Goal: Task Accomplishment & Management: Complete application form

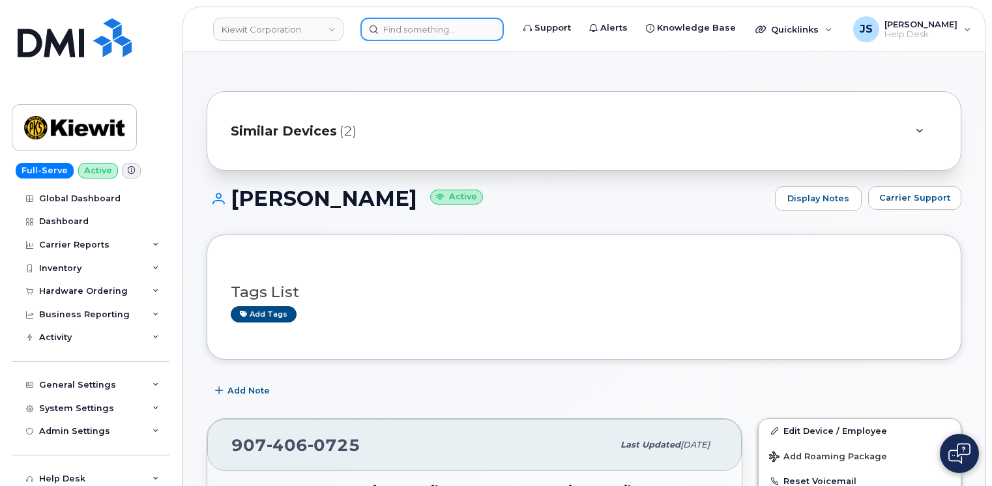
scroll to position [326, 0]
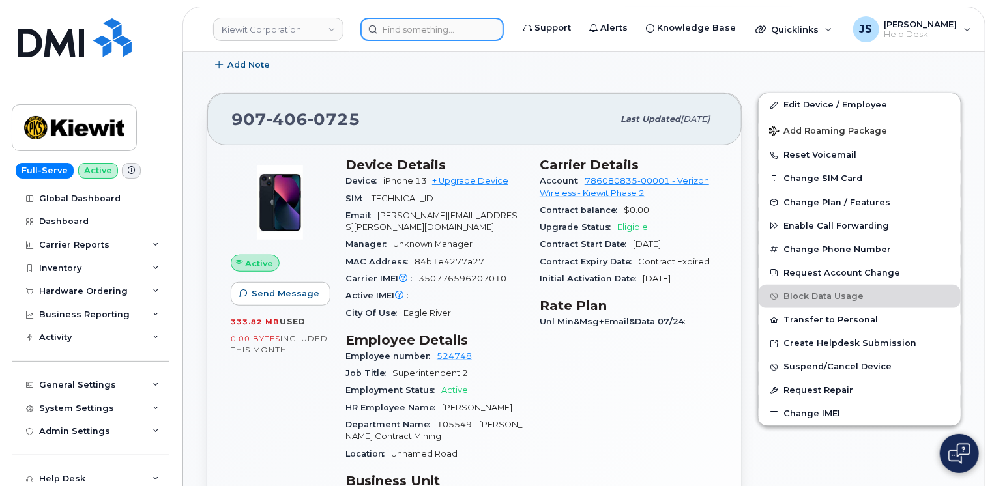
click at [422, 33] on input at bounding box center [431, 29] width 143 height 23
drag, startPoint x: 0, startPoint y: 0, endPoint x: 422, endPoint y: 33, distance: 423.6
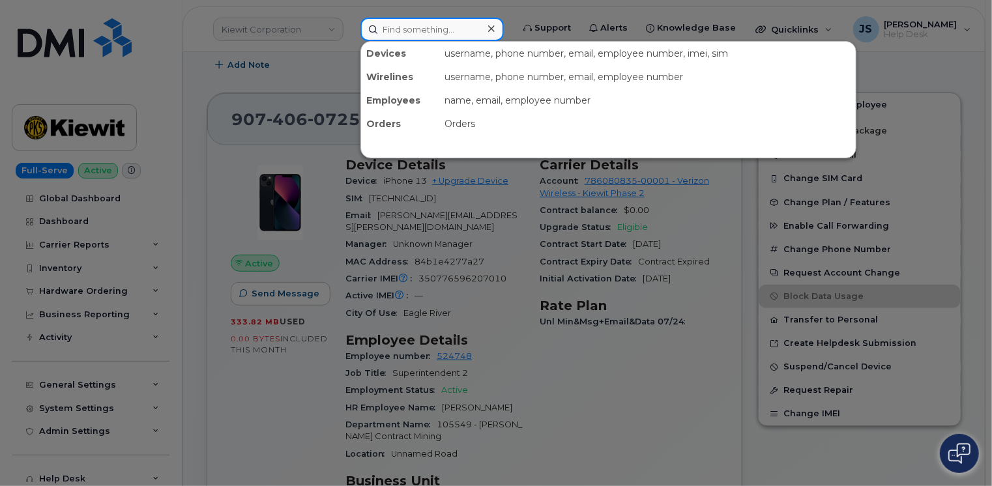
paste input "299279"
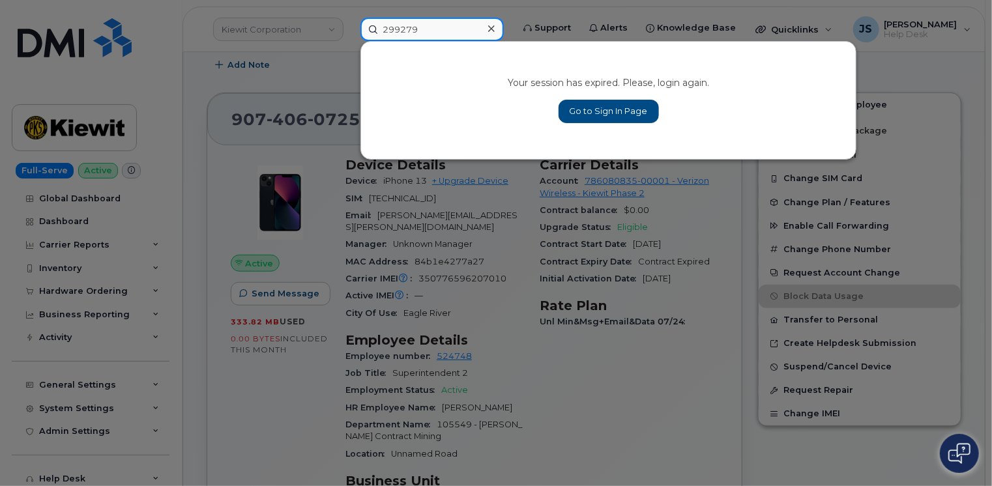
type input "299279"
click at [592, 119] on link "Go to Sign In Page" at bounding box center [609, 111] width 100 height 23
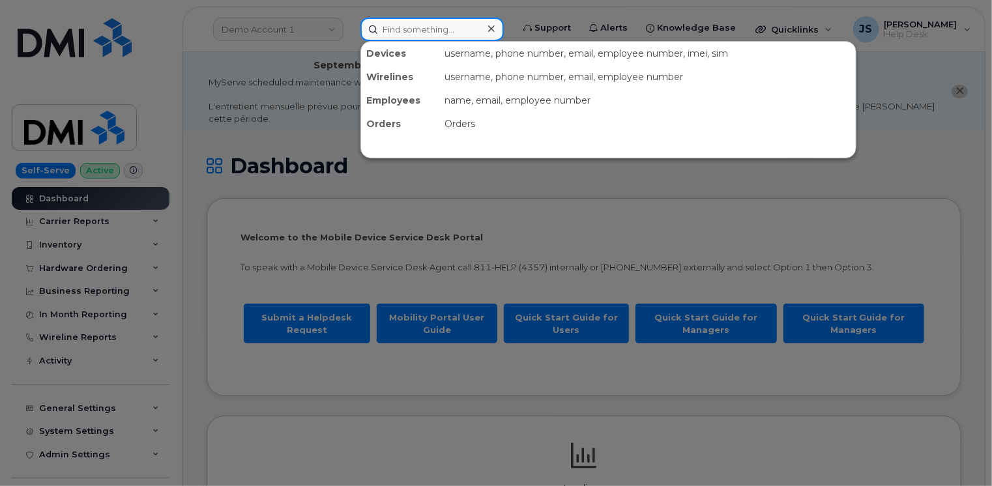
paste input "299279"
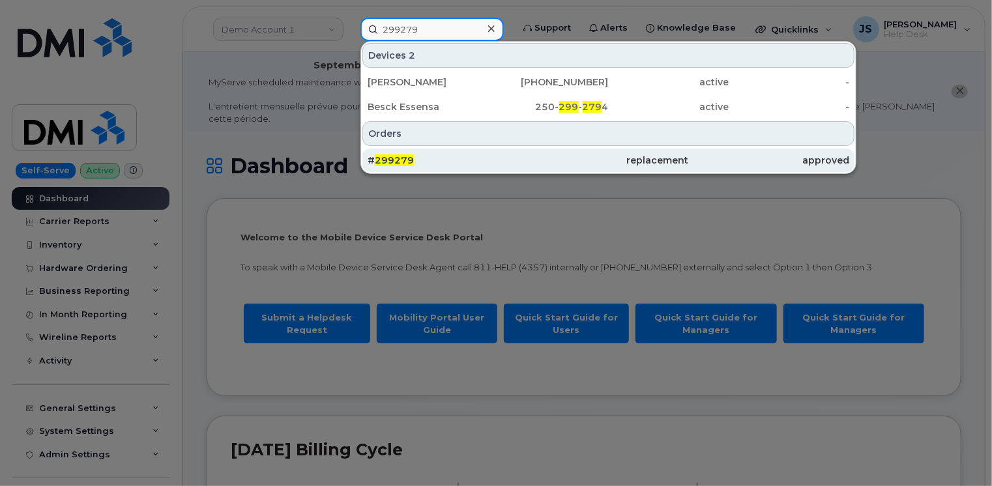
type input "299279"
click at [420, 156] on div "# 299279" at bounding box center [448, 160] width 160 height 13
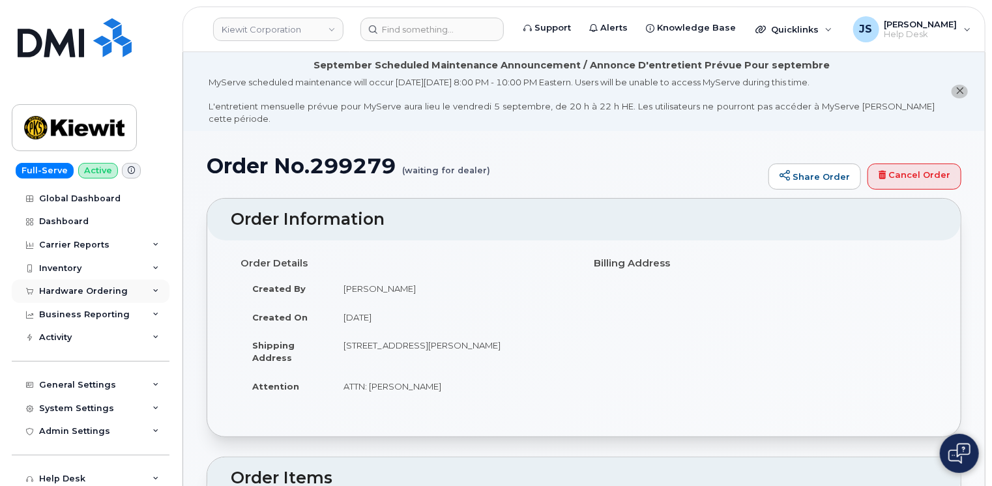
click at [151, 292] on div "Hardware Ordering" at bounding box center [91, 291] width 158 height 23
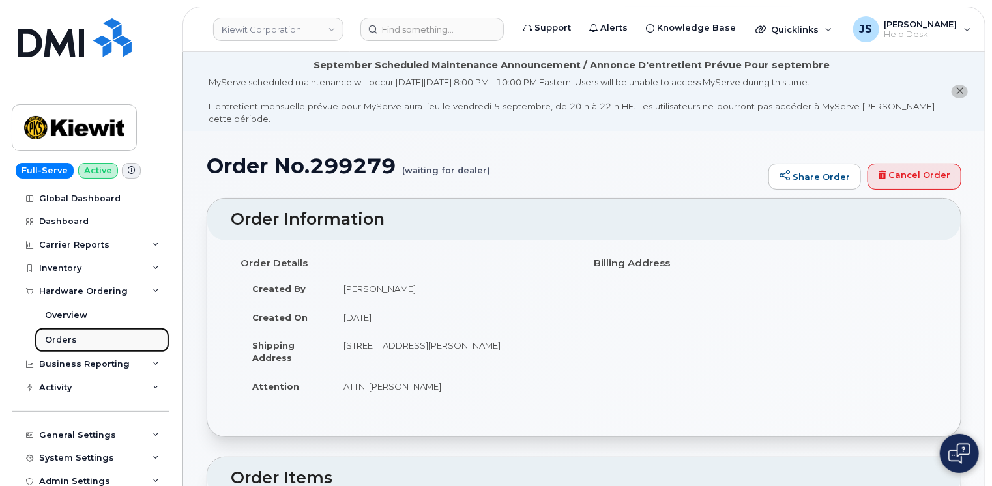
click at [59, 340] on div "Orders" at bounding box center [61, 340] width 32 height 12
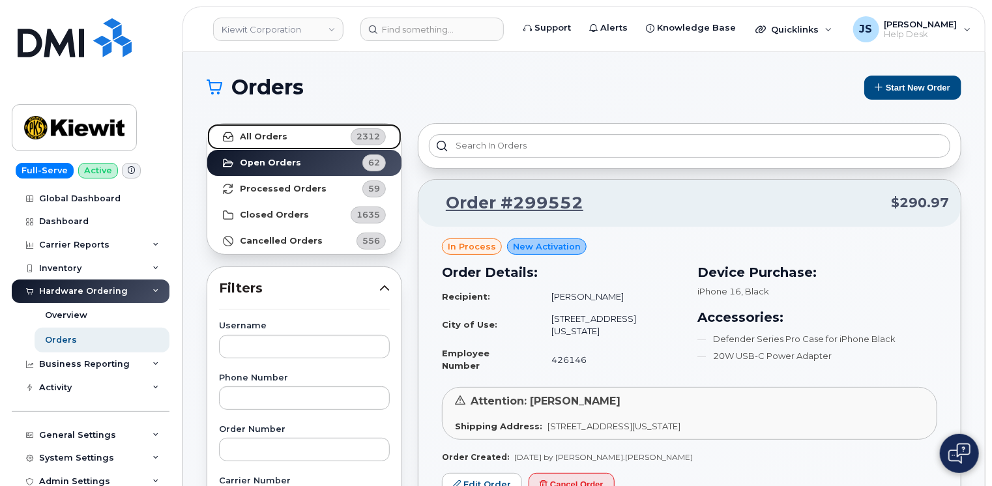
drag, startPoint x: 483, startPoint y: 145, endPoint x: 252, endPoint y: 136, distance: 231.6
click at [252, 136] on strong "All Orders" at bounding box center [264, 137] width 48 height 10
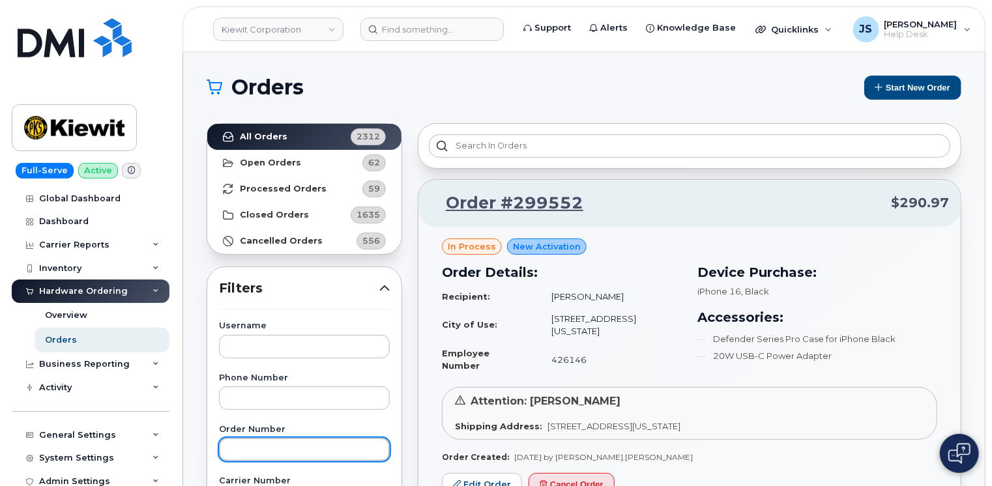
paste input "299279"
type input "299279"
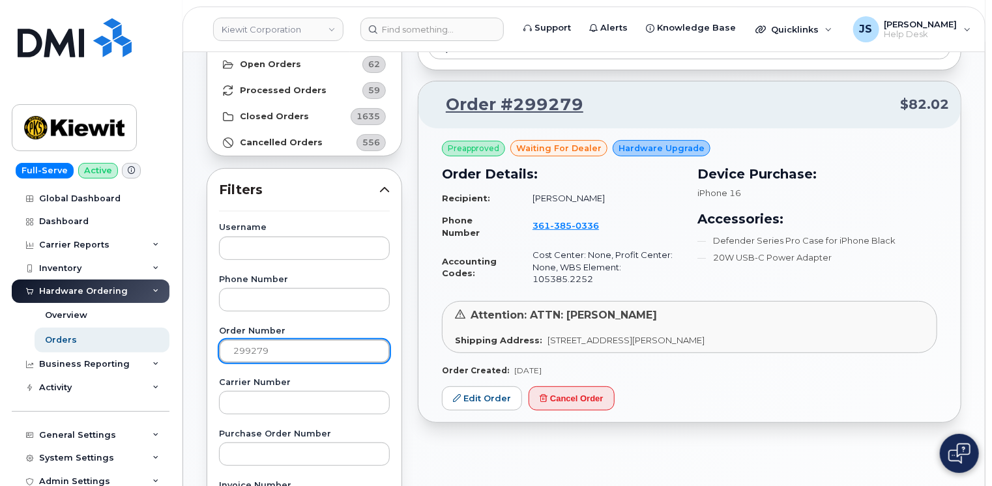
scroll to position [261, 0]
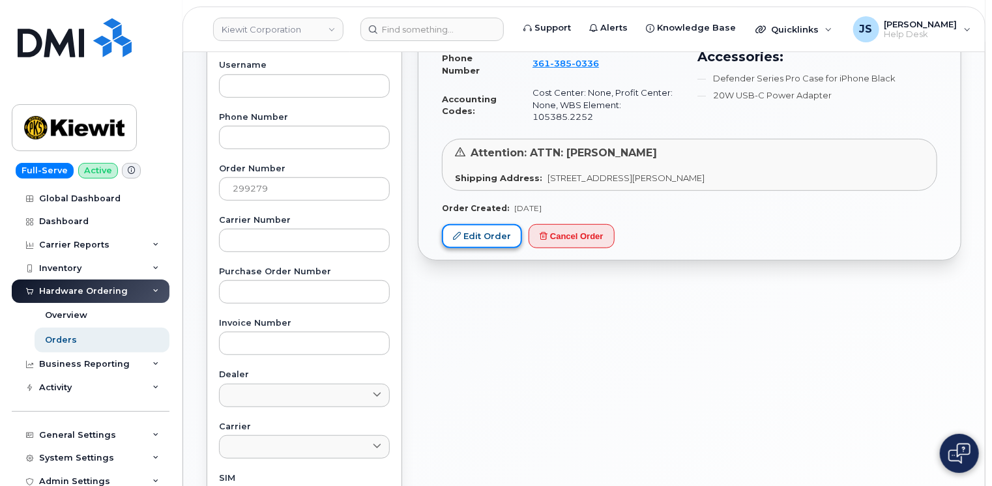
click at [452, 231] on link "Edit Order" at bounding box center [482, 236] width 80 height 24
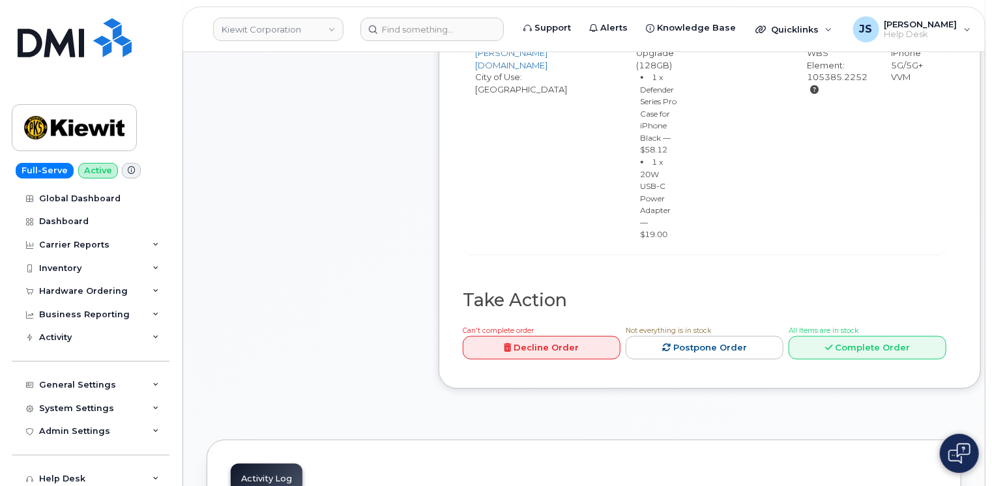
scroll to position [652, 0]
click at [898, 358] on link "Complete Order" at bounding box center [868, 346] width 158 height 24
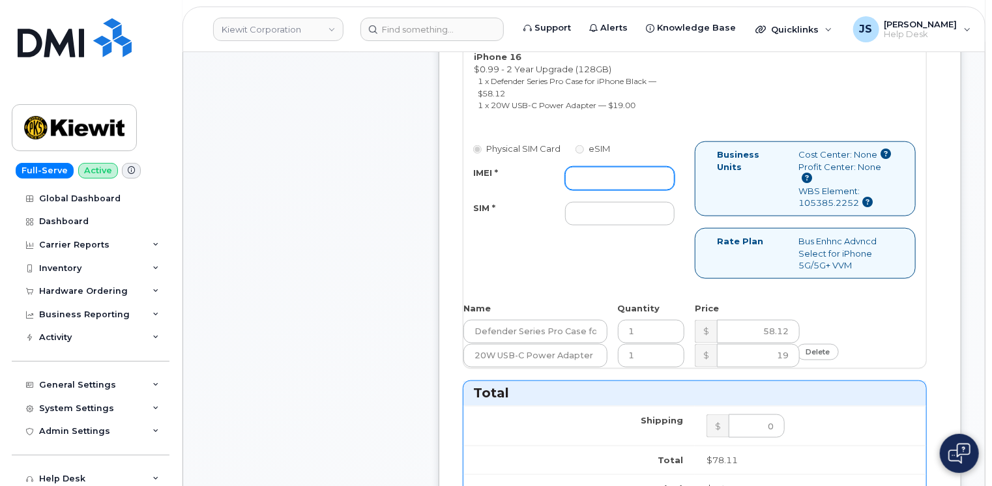
click at [589, 167] on input "IMEI *" at bounding box center [620, 178] width 110 height 23
paste input "357985609333993"
type input "357985609333993"
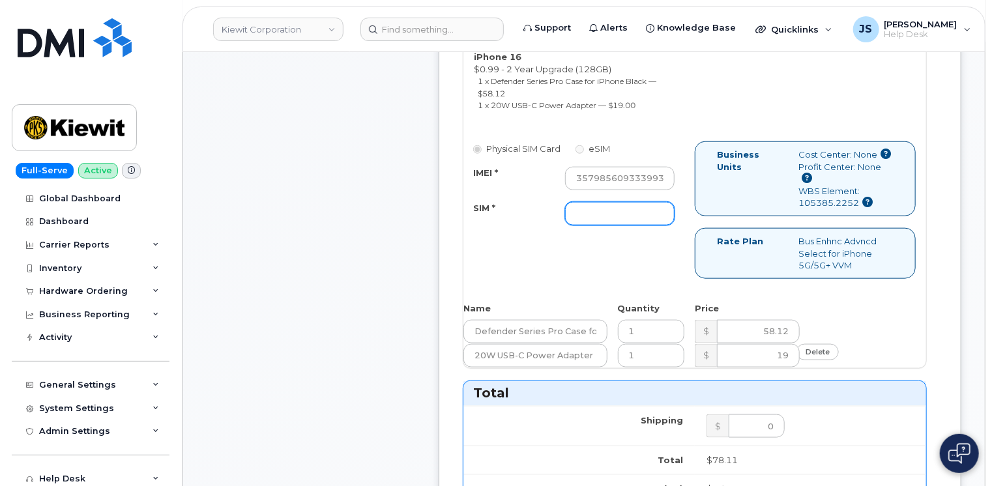
click at [605, 205] on input "SIM *" at bounding box center [620, 213] width 110 height 23
paste input "89049032007408885100211945682835"
type input "89049032007408885100211945682835"
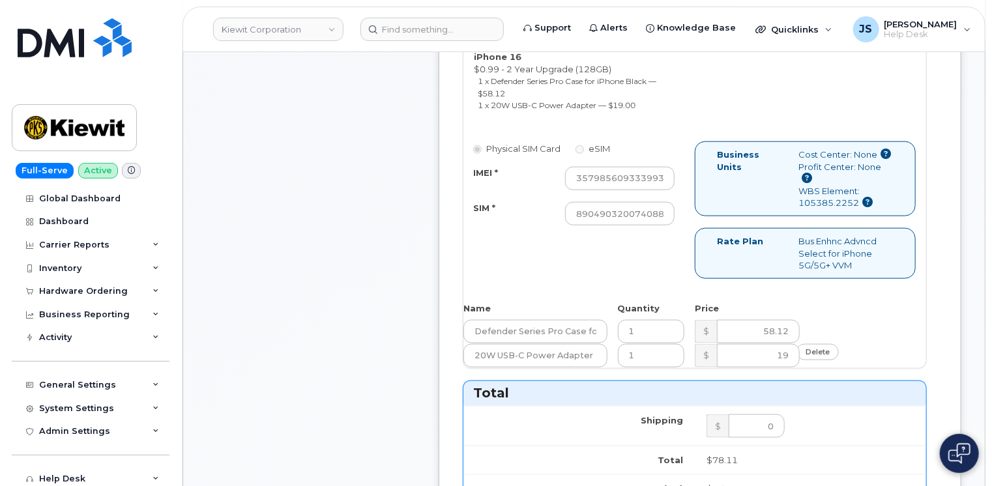
click at [469, 245] on div "Physical SIM Card eSIM IMEI * 357985609333993 SIM * 890490320074088851002119456…" at bounding box center [694, 215] width 463 height 149
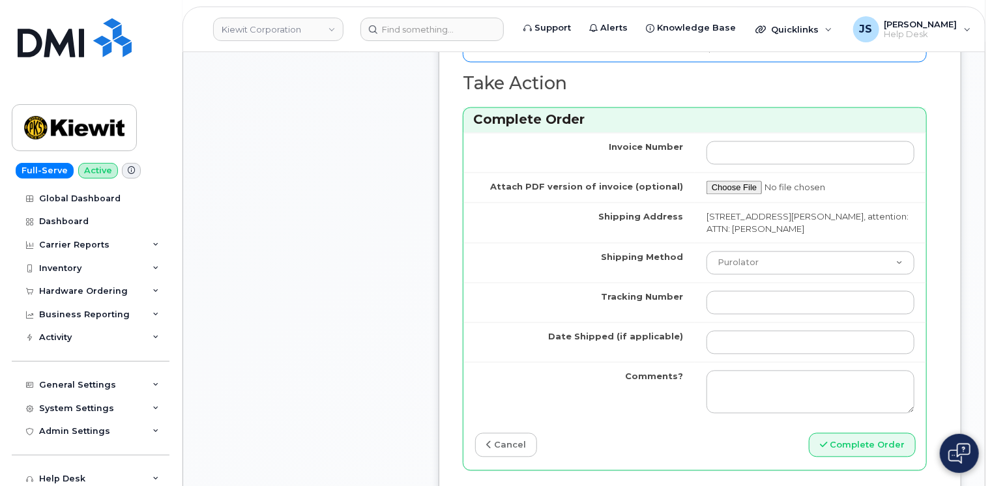
scroll to position [1238, 0]
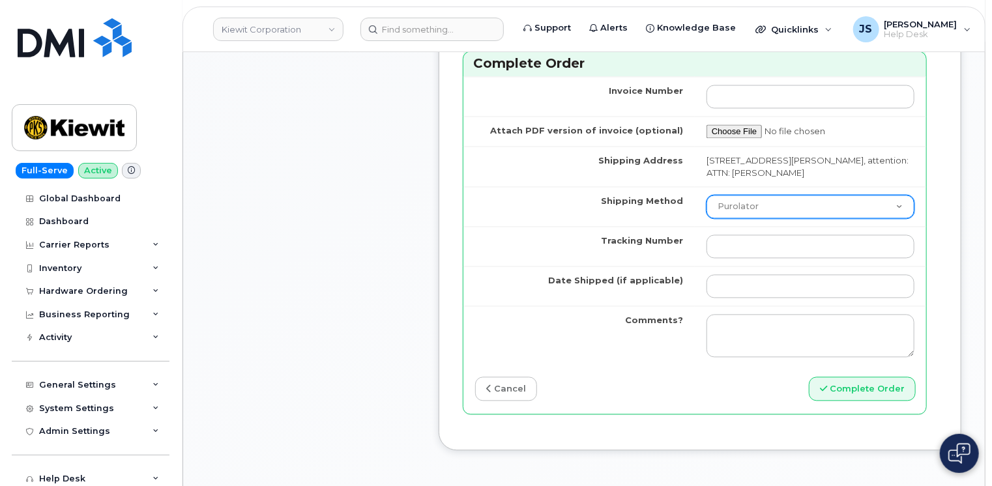
click at [763, 196] on select "Purolator UPS FedEx Canada Post Courier Other Drop Off Pick Up" at bounding box center [811, 207] width 208 height 23
select select "FedEx"
click at [707, 196] on select "Purolator UPS FedEx Canada Post Courier Other Drop Off Pick Up" at bounding box center [811, 207] width 208 height 23
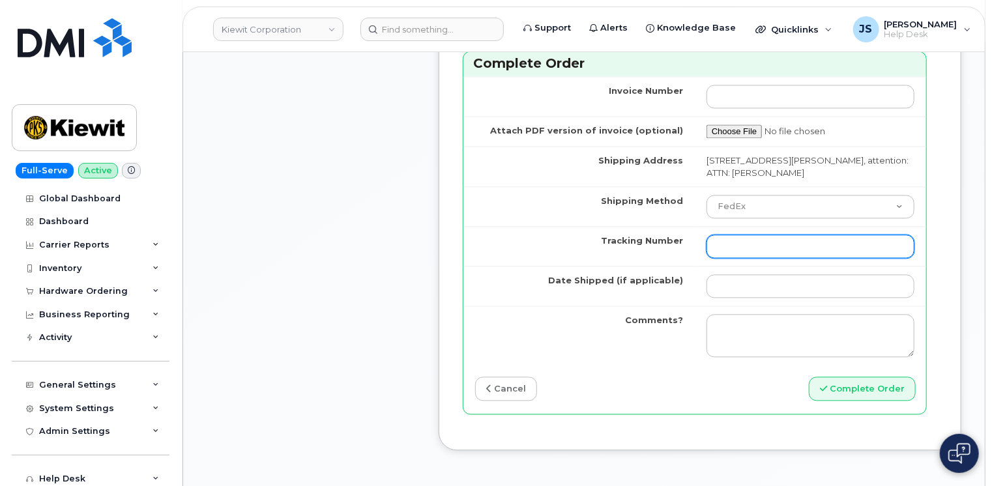
paste input "883899086582"
type input "883899086582"
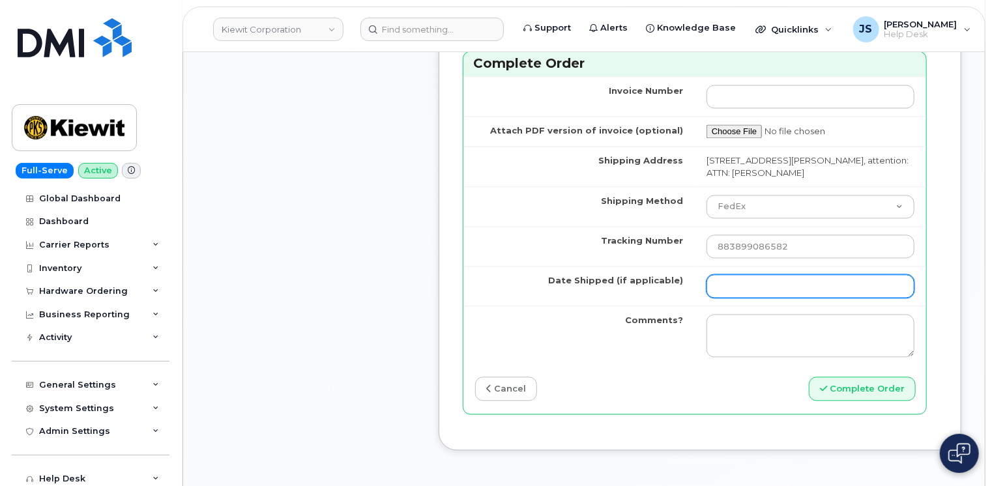
click at [827, 275] on input "Date Shipped (if applicable)" at bounding box center [811, 286] width 208 height 23
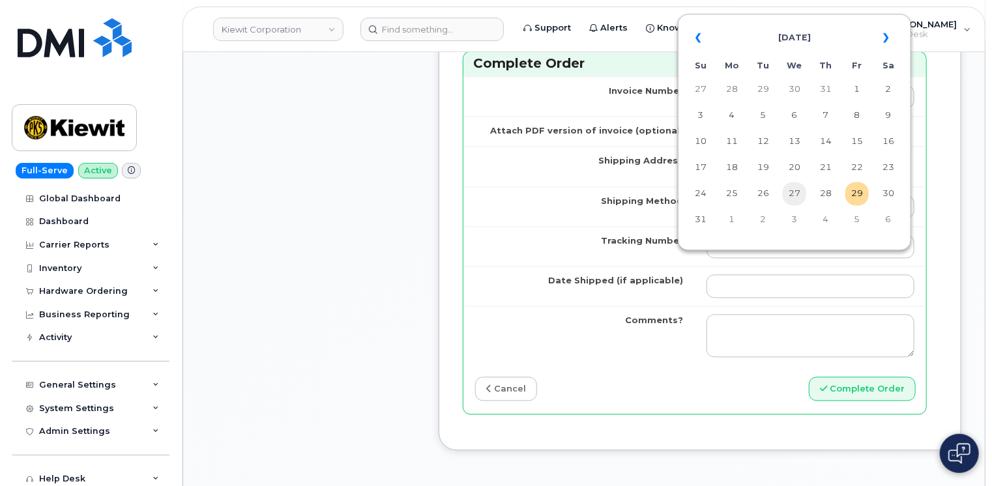
click at [795, 196] on td "27" at bounding box center [794, 194] width 23 height 23
type input "[DATE]"
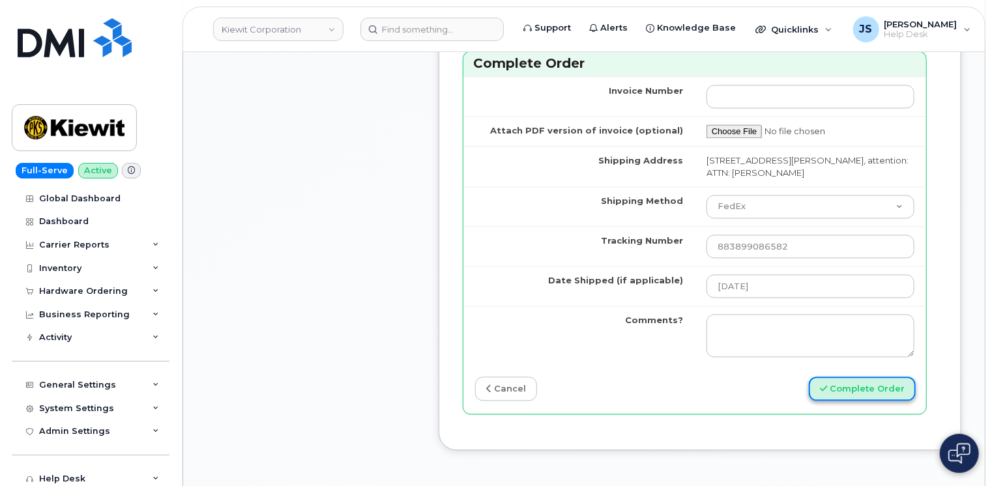
click at [840, 377] on button "Complete Order" at bounding box center [862, 389] width 107 height 24
